Goal: Information Seeking & Learning: Learn about a topic

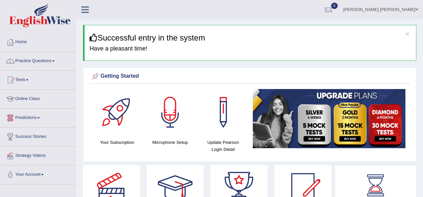
click at [34, 100] on link "Online Class" at bounding box center [38, 98] width 76 height 17
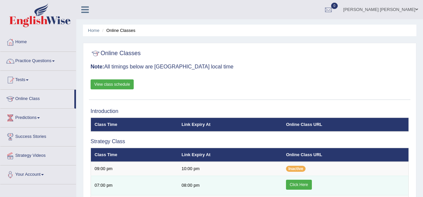
click at [297, 181] on link "Click Here" at bounding box center [299, 185] width 26 height 10
